Goal: Task Accomplishment & Management: Use online tool/utility

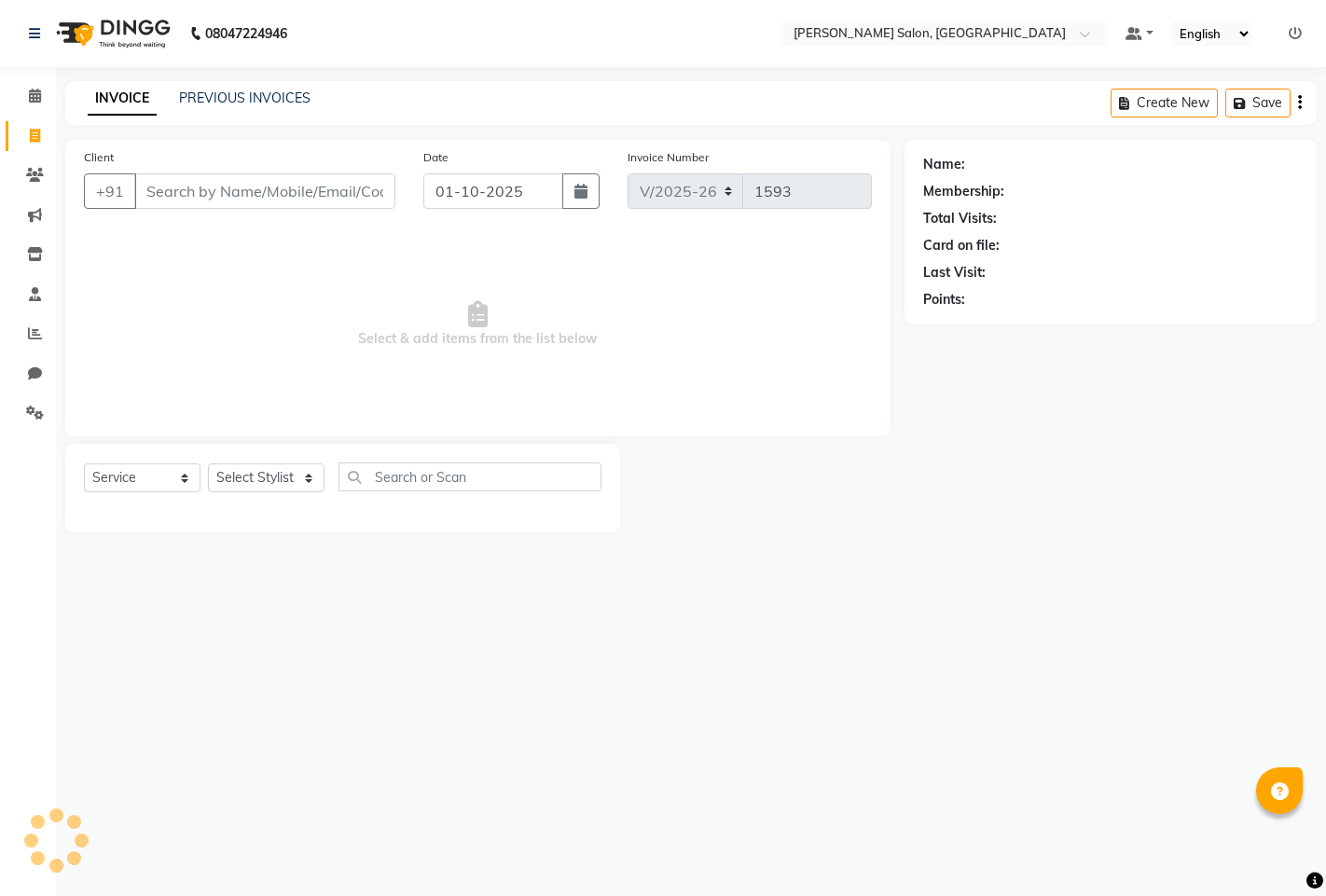
select select "7331"
select select "service"
select select "90443"
click at [208, 464] on select "Select Stylist admin hinjewadi [PERSON_NAME] krishna more [PERSON_NAME] rishi […" at bounding box center [270, 478] width 123 height 29
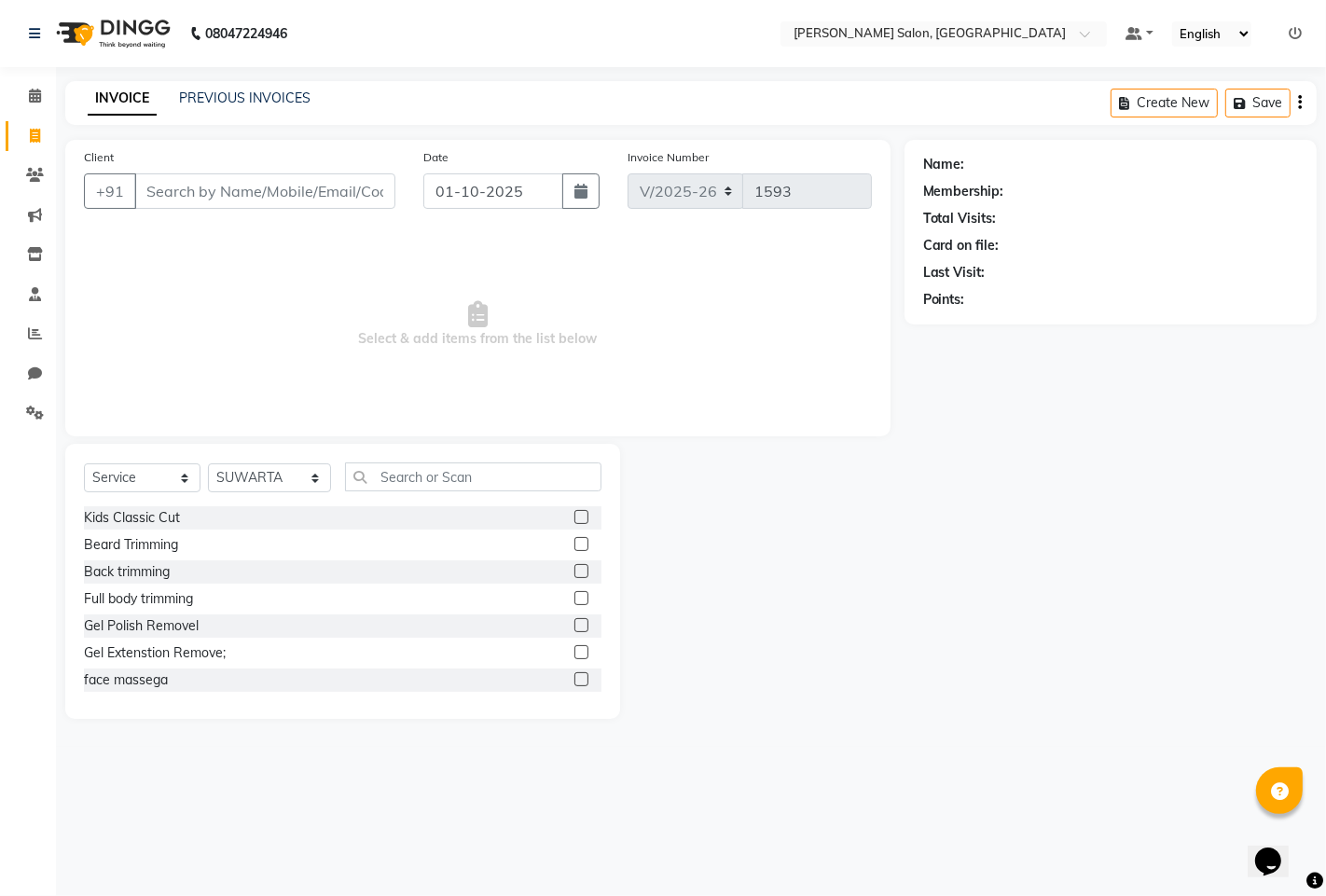
drag, startPoint x: 374, startPoint y: 492, endPoint x: 377, endPoint y: 481, distance: 11.4
click at [375, 488] on div "Select Service Product Membership Package Voucher Prepaid Gift Card Select Styl…" at bounding box center [343, 484] width 518 height 44
click at [379, 472] on input "text" at bounding box center [473, 477] width 256 height 29
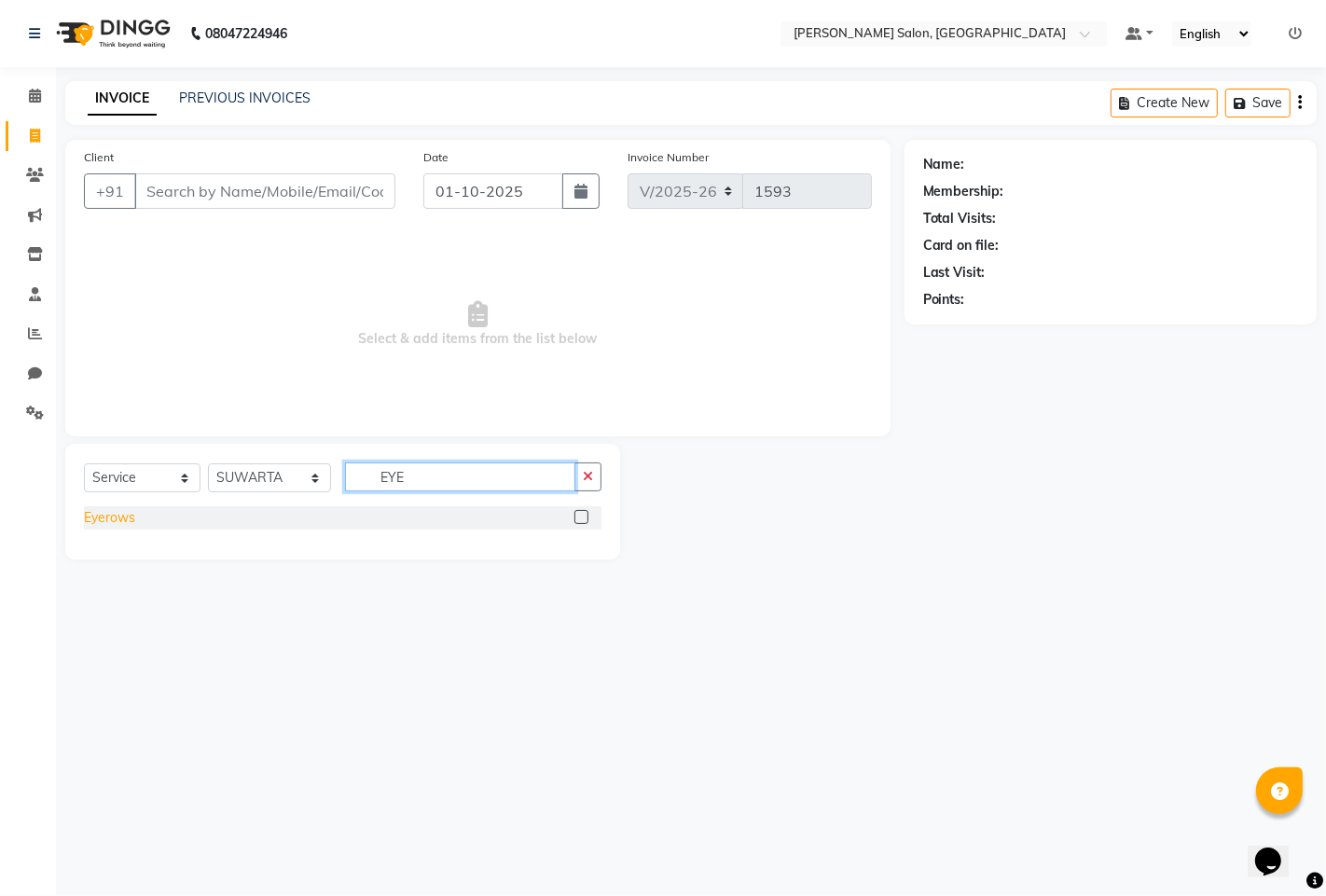
type input "EYE"
click at [99, 526] on div "Eyerows" at bounding box center [109, 518] width 51 height 20
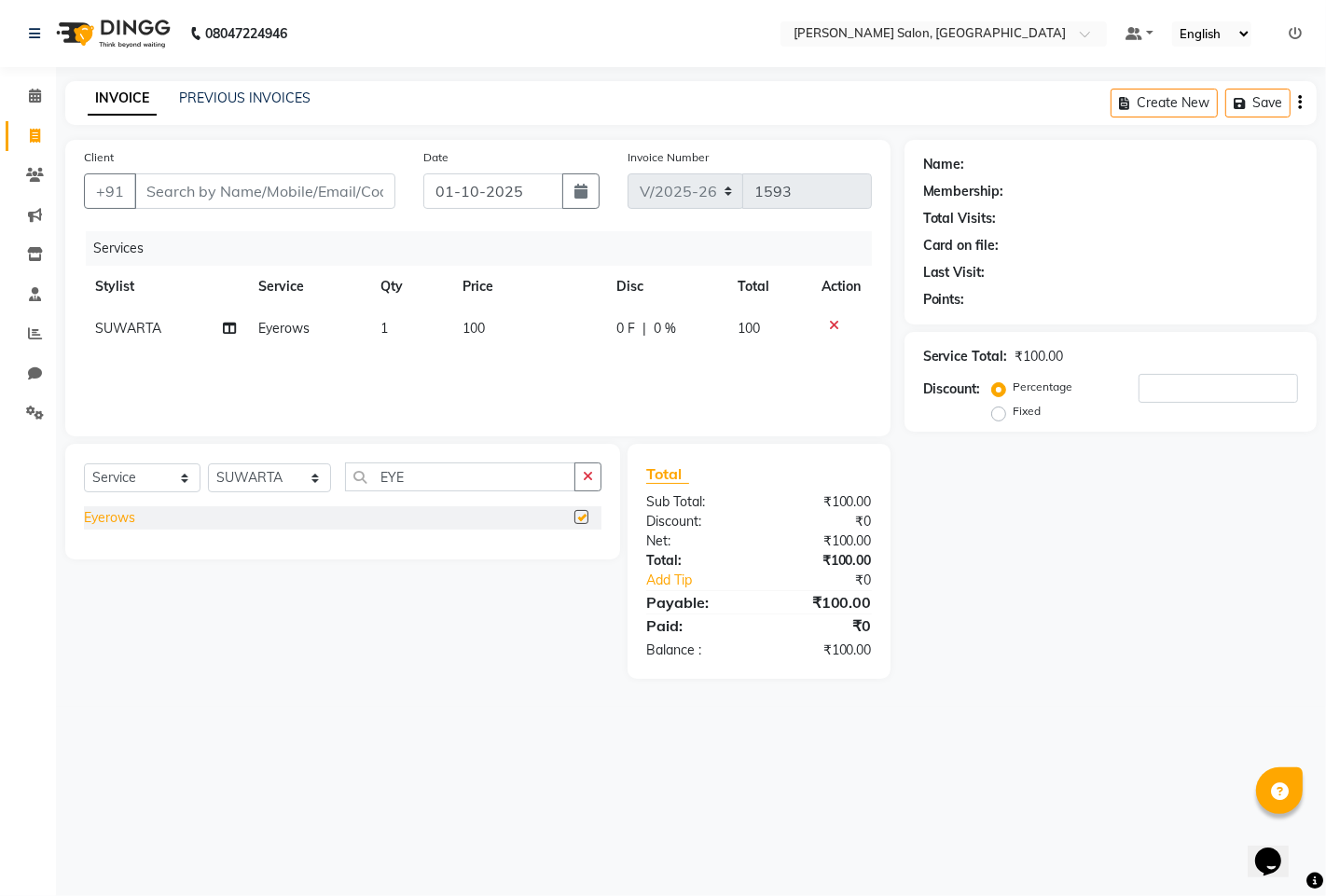
checkbox input "false"
click at [207, 189] on input "Client" at bounding box center [264, 191] width 261 height 35
type input "H"
type input "0"
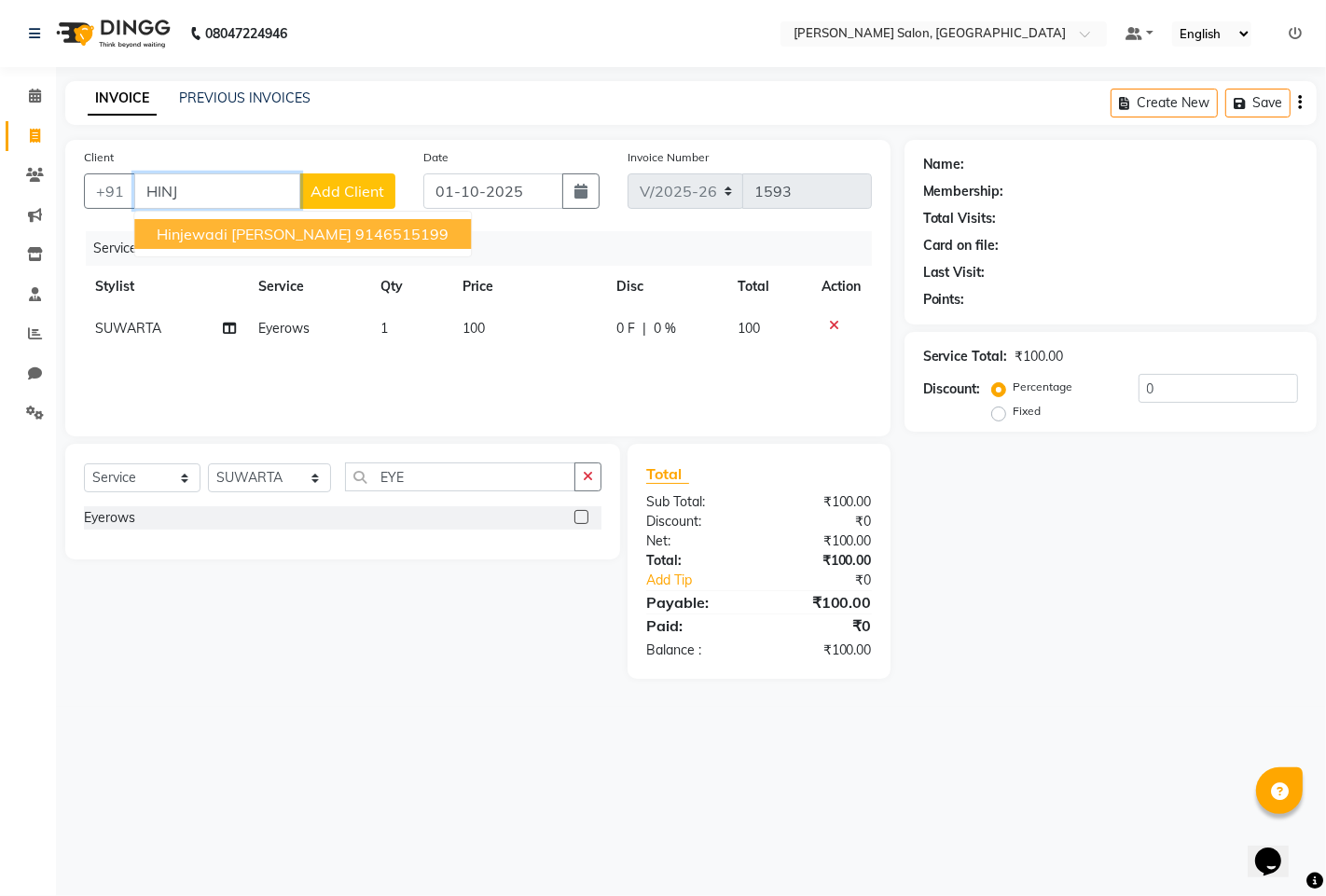
click at [193, 220] on button "hinjewadi [PERSON_NAME] 9146515199" at bounding box center [302, 234] width 336 height 30
type input "9146515199"
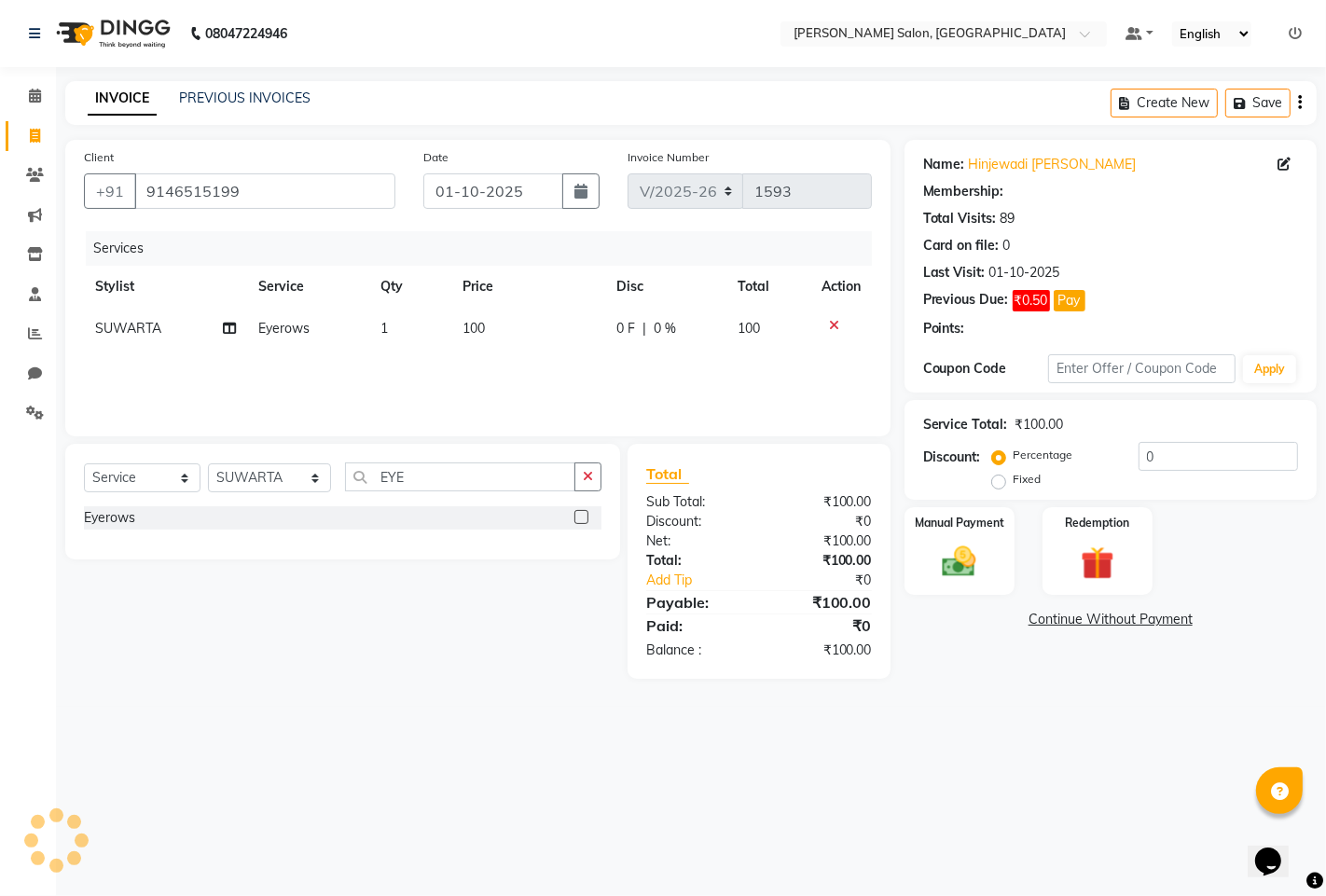
type input "20"
select select "1: Object"
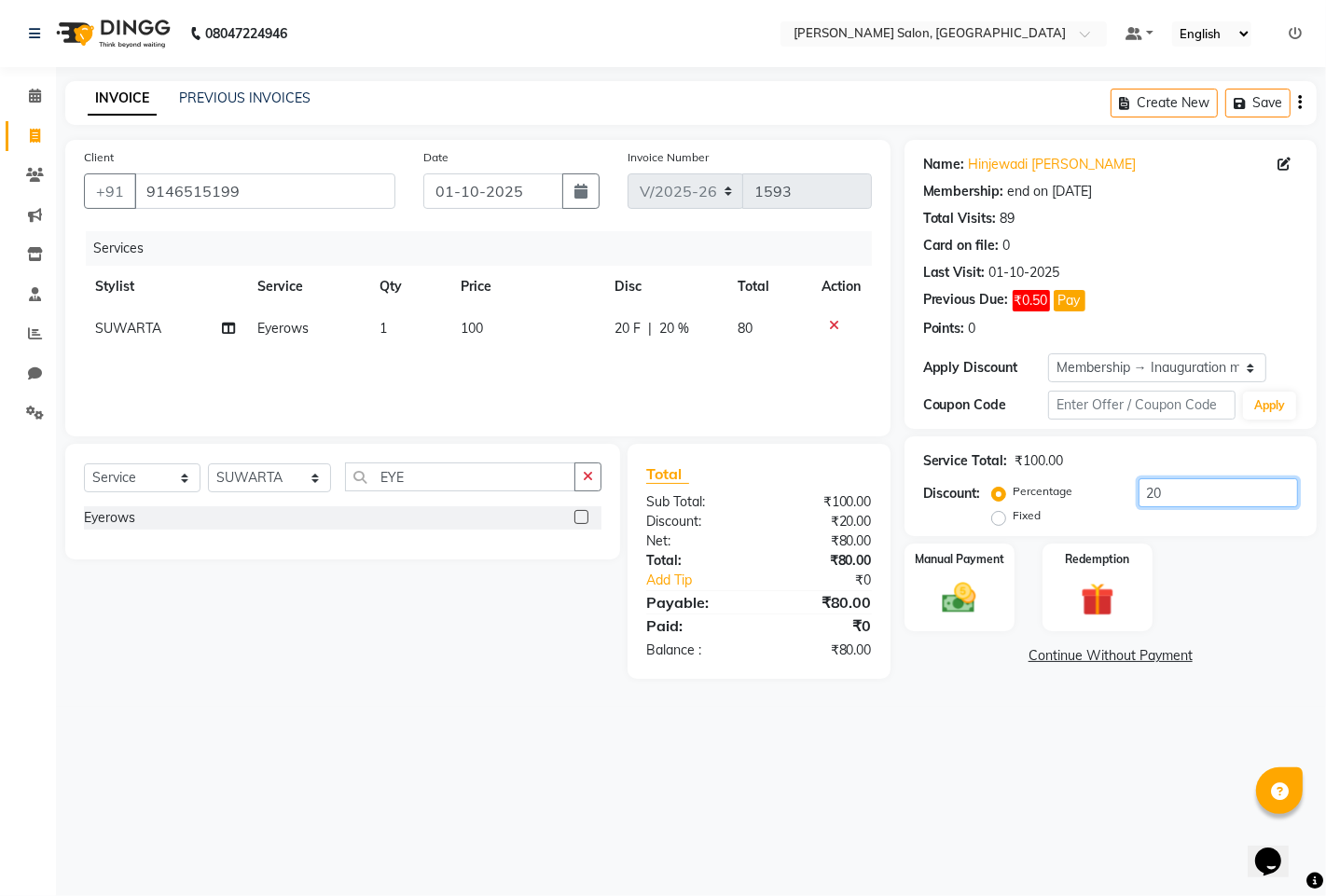
click at [1232, 500] on input "20" at bounding box center [1218, 493] width 159 height 29
type input "2"
click at [1008, 600] on div "Manual Payment" at bounding box center [959, 587] width 114 height 92
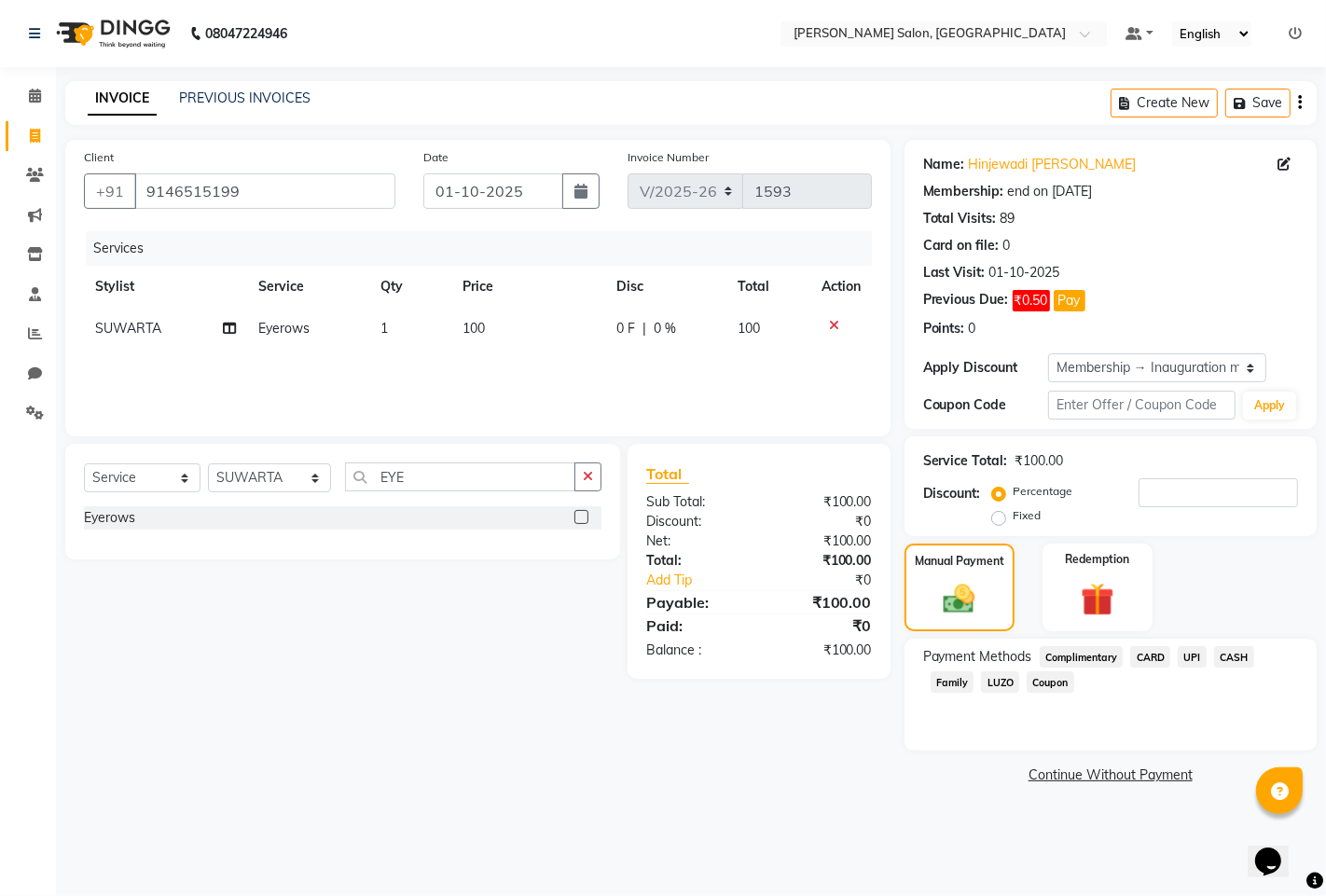
click at [1203, 657] on span "UPI" at bounding box center [1192, 657] width 29 height 21
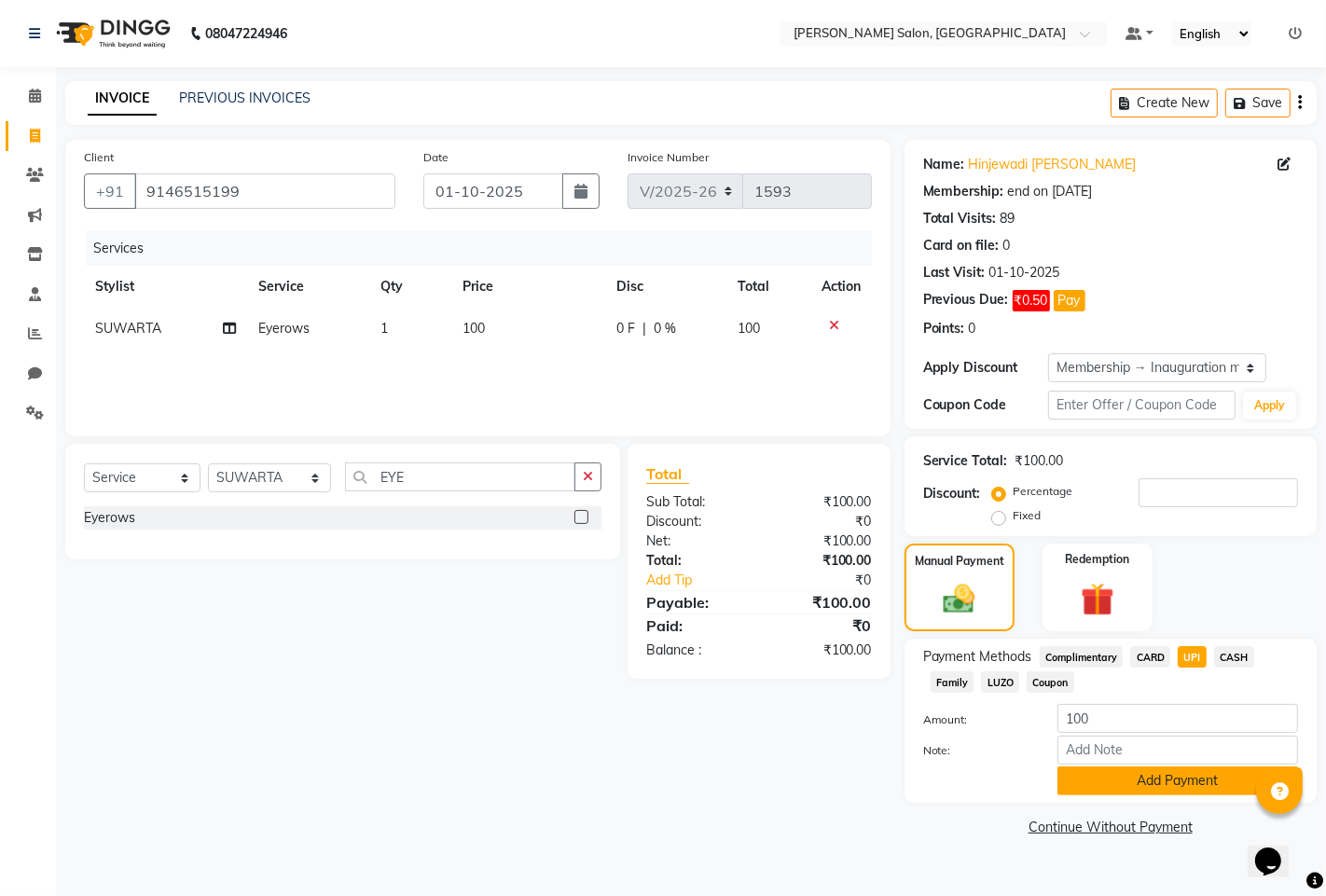
click at [1137, 795] on button "Add Payment" at bounding box center [1177, 781] width 240 height 29
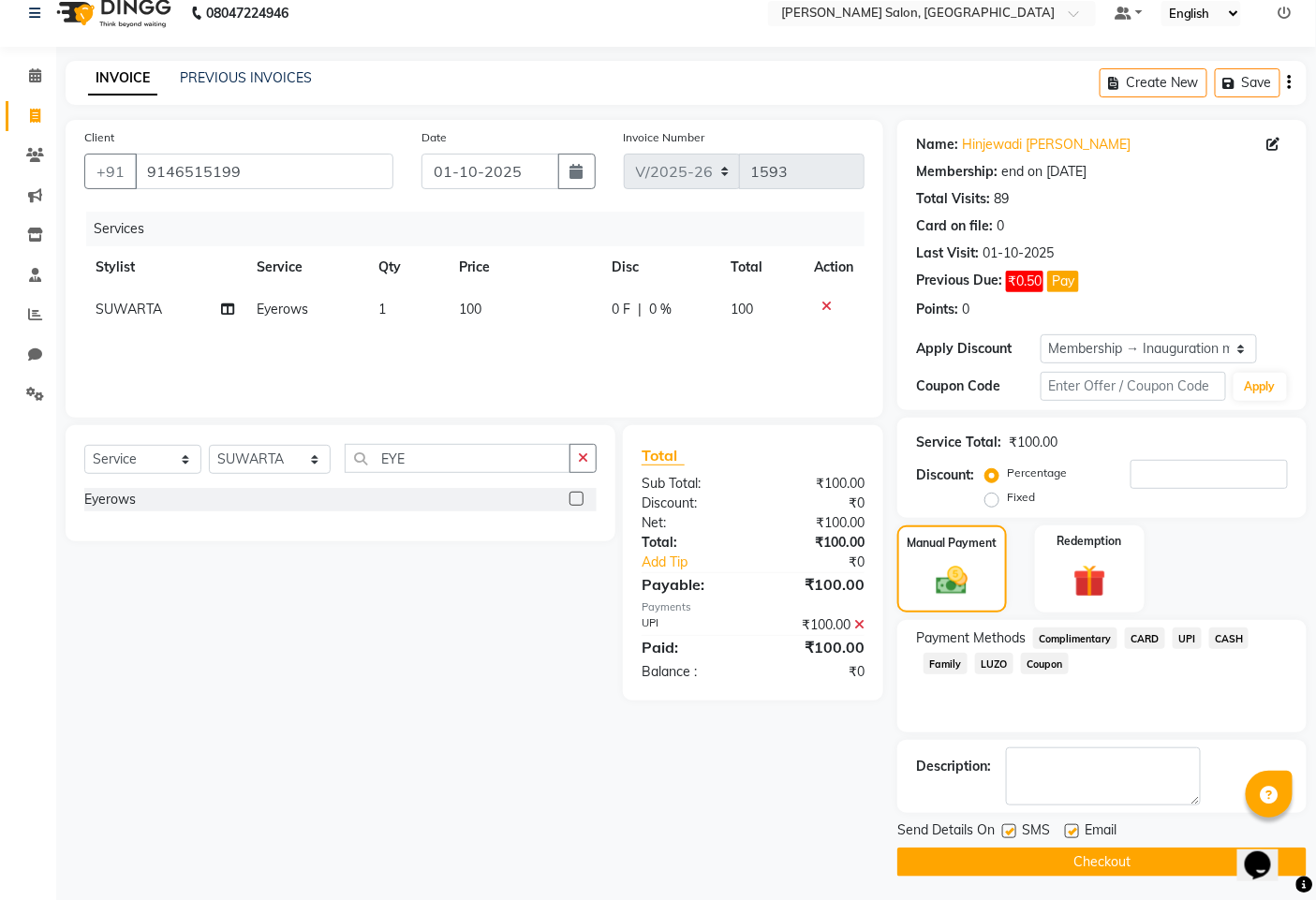
scroll to position [26, 0]
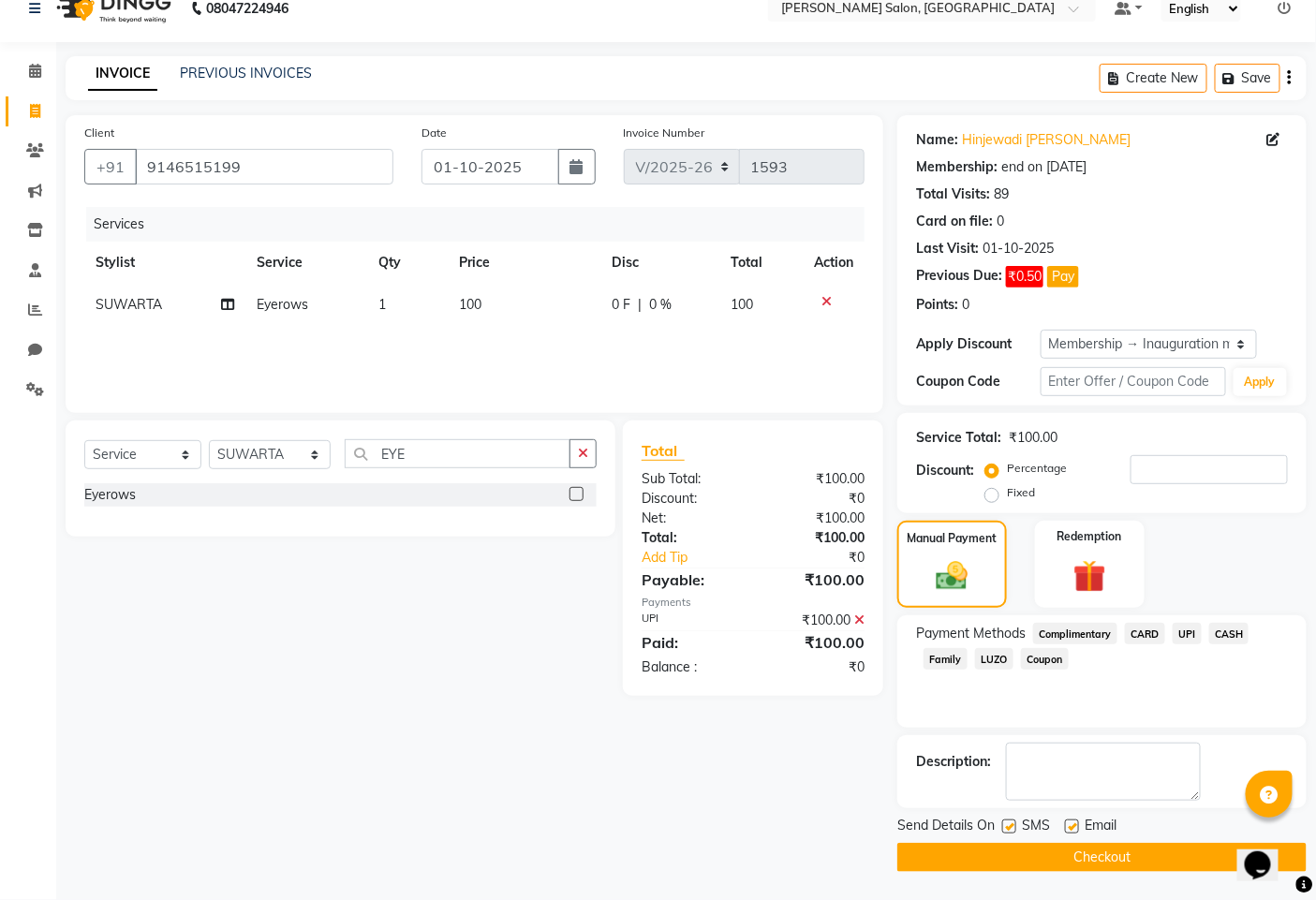
click at [1014, 871] on button "Checkout" at bounding box center [1101, 858] width 409 height 29
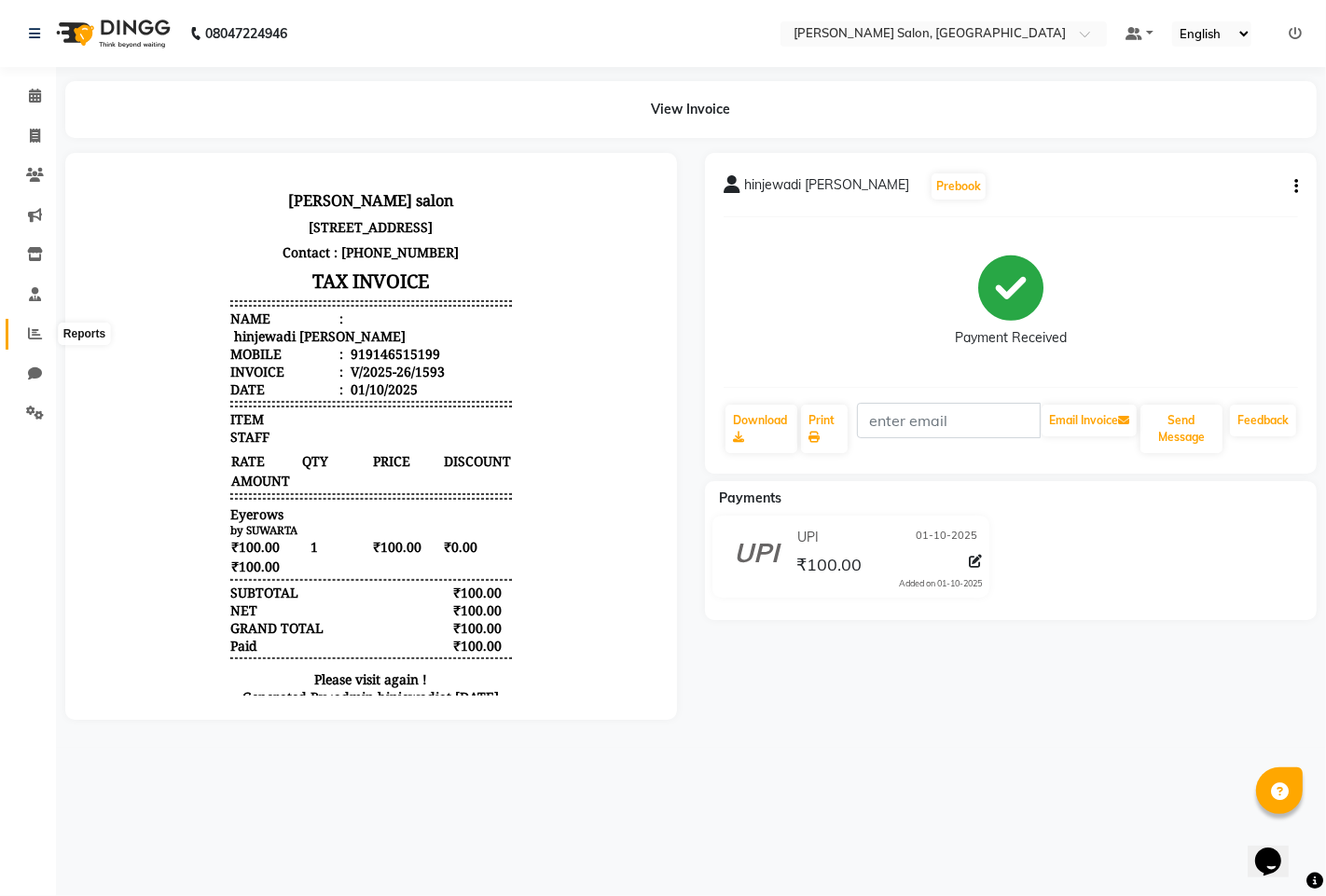
click at [34, 339] on icon at bounding box center [35, 333] width 14 height 14
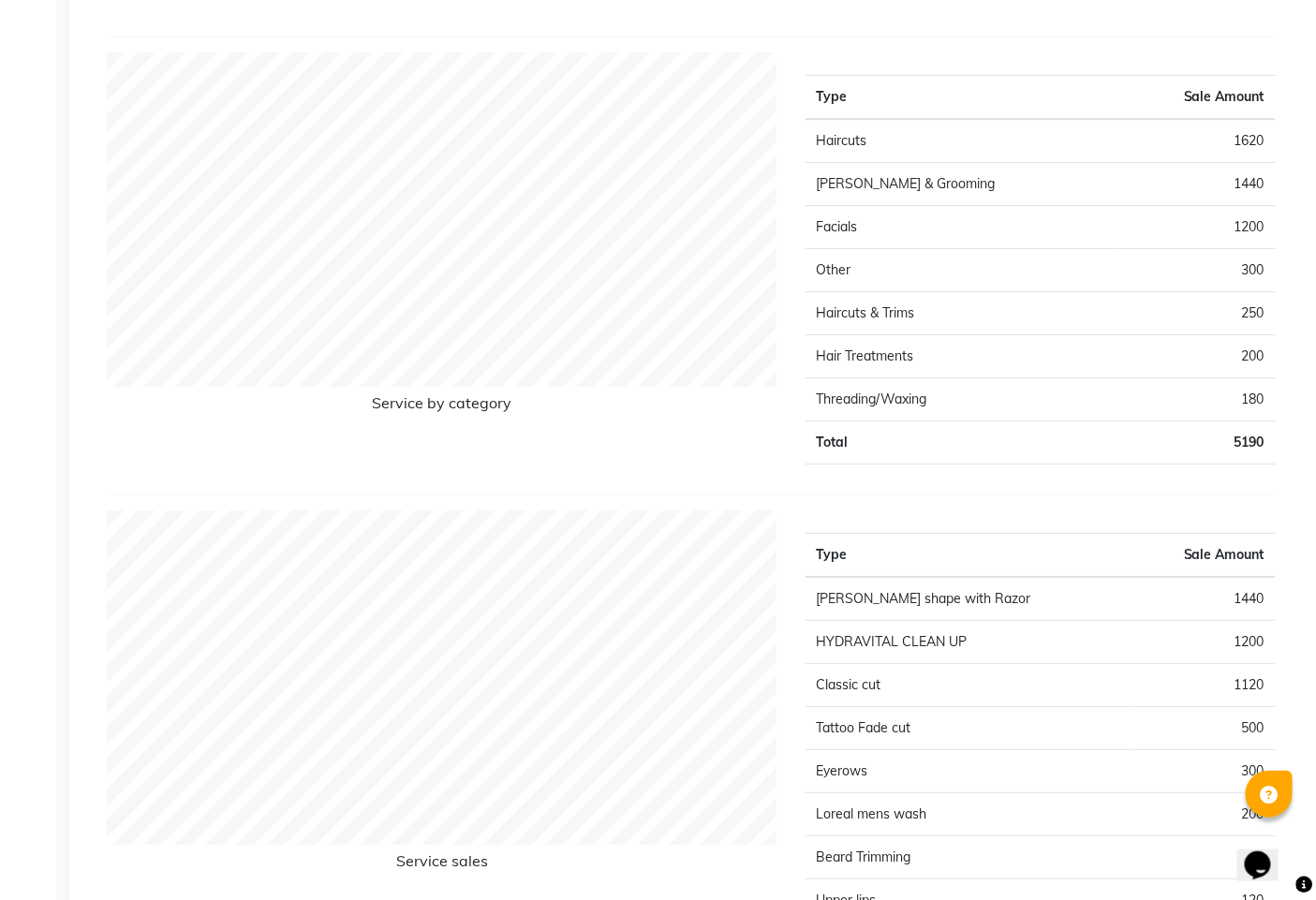
scroll to position [2342, 0]
